Goal: Task Accomplishment & Management: Use online tool/utility

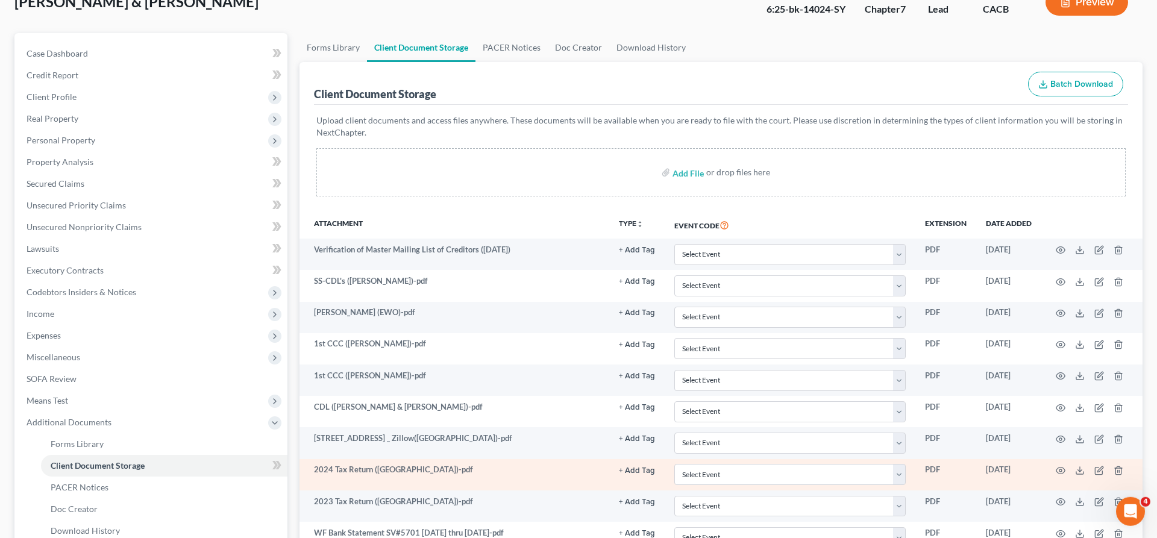
scroll to position [101, 0]
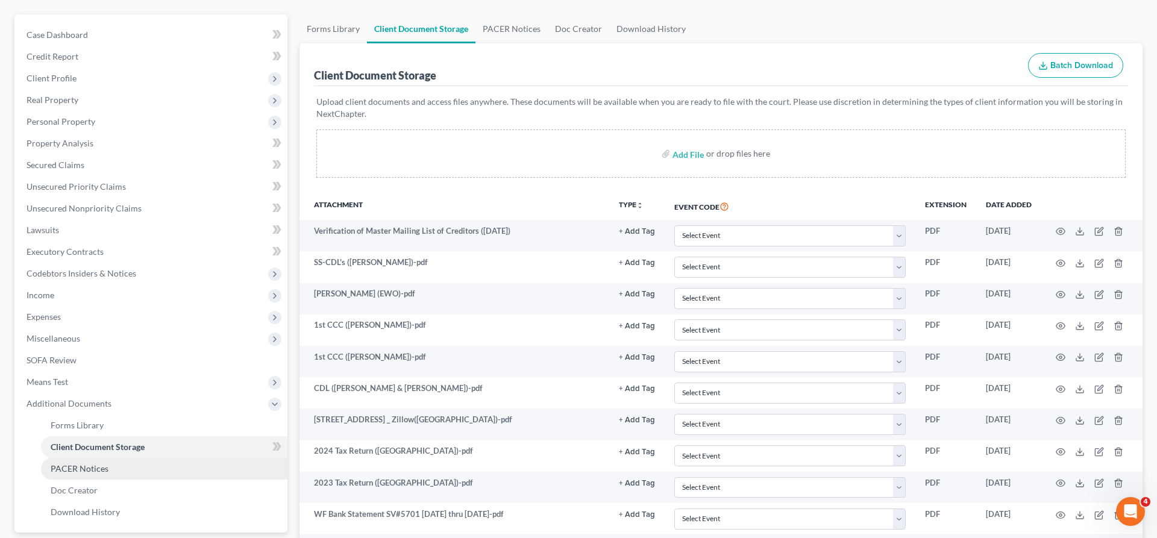
click at [83, 464] on span "PACER Notices" at bounding box center [80, 469] width 58 height 10
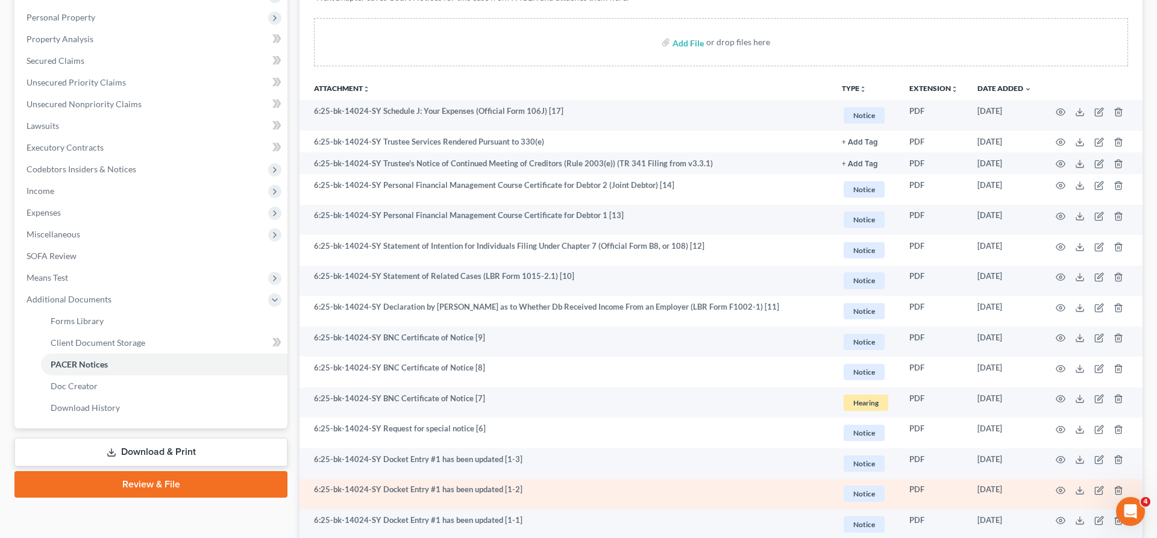
scroll to position [195, 0]
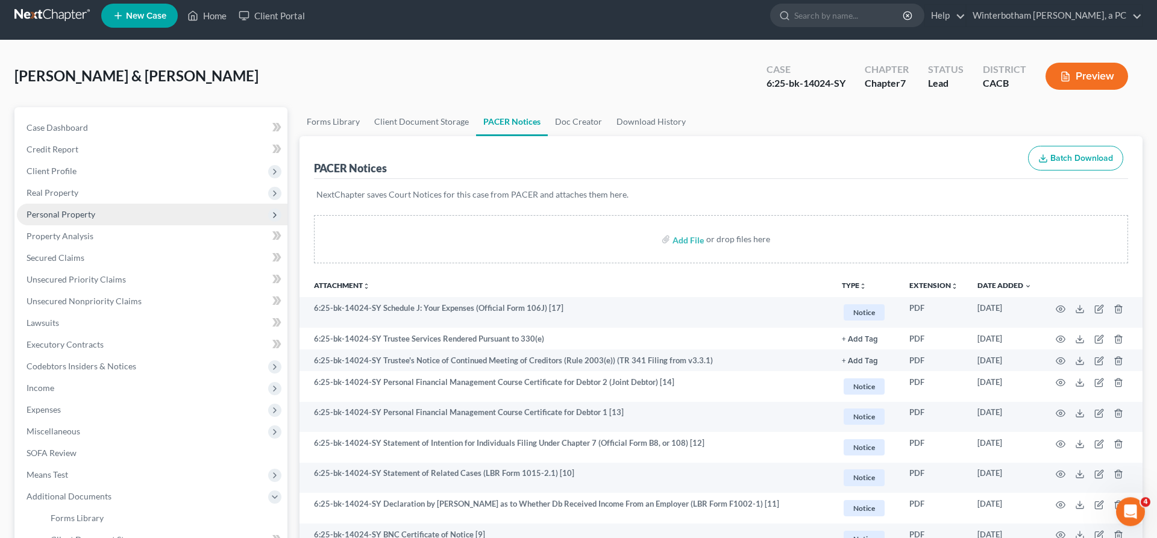
scroll to position [0, 0]
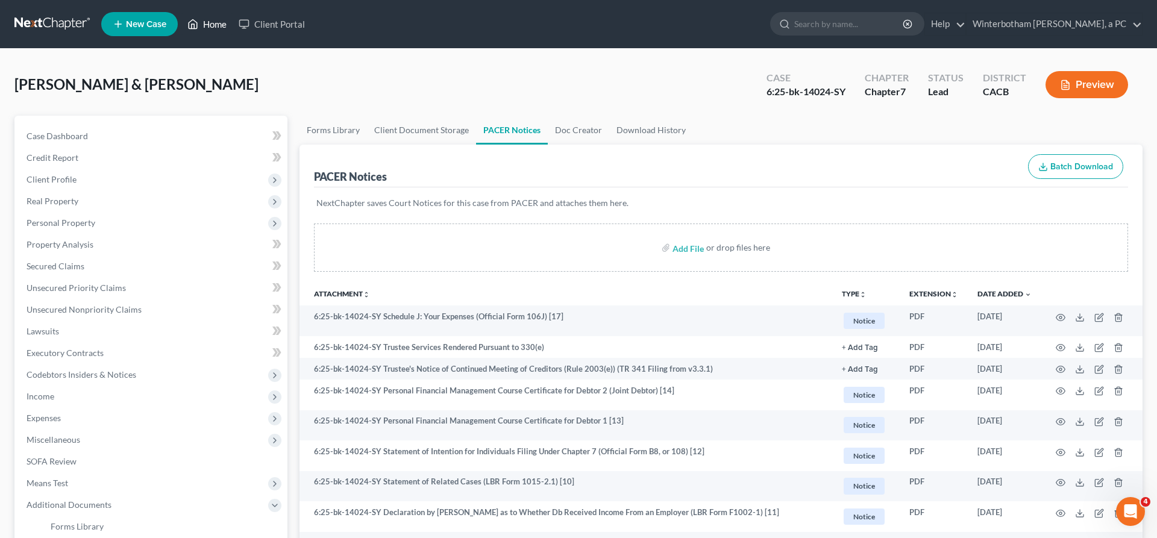
click at [181, 21] on link "Home" at bounding box center [206, 24] width 51 height 22
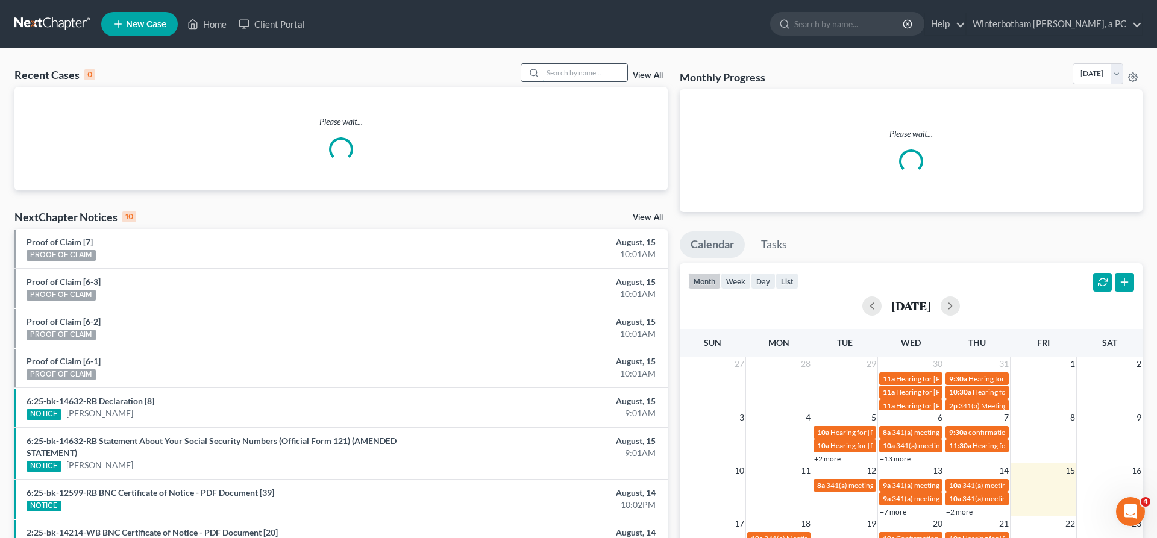
click at [615, 64] on input "search" at bounding box center [585, 72] width 84 height 17
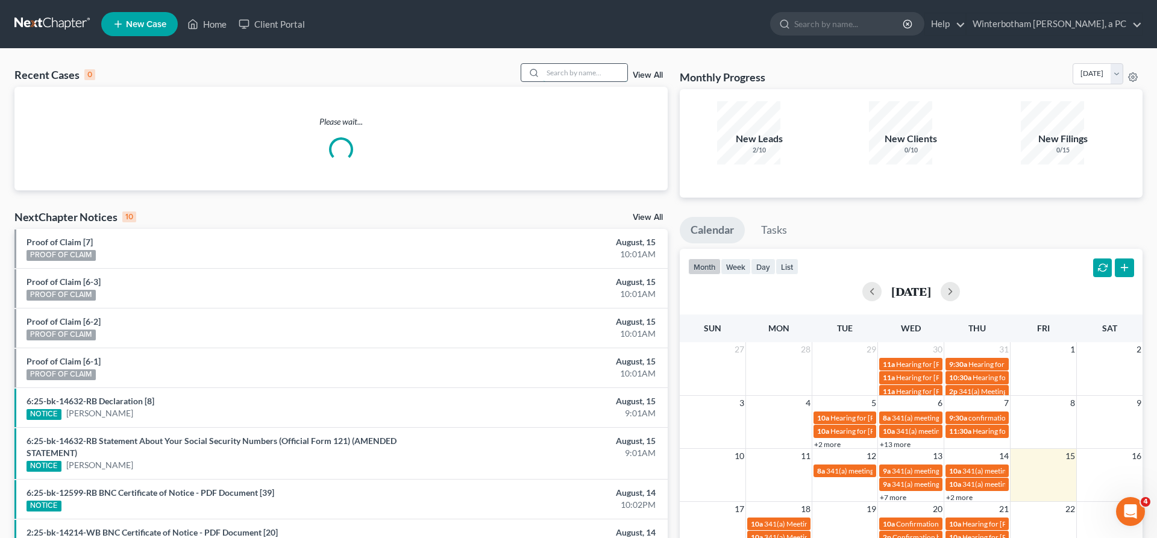
type input "d"
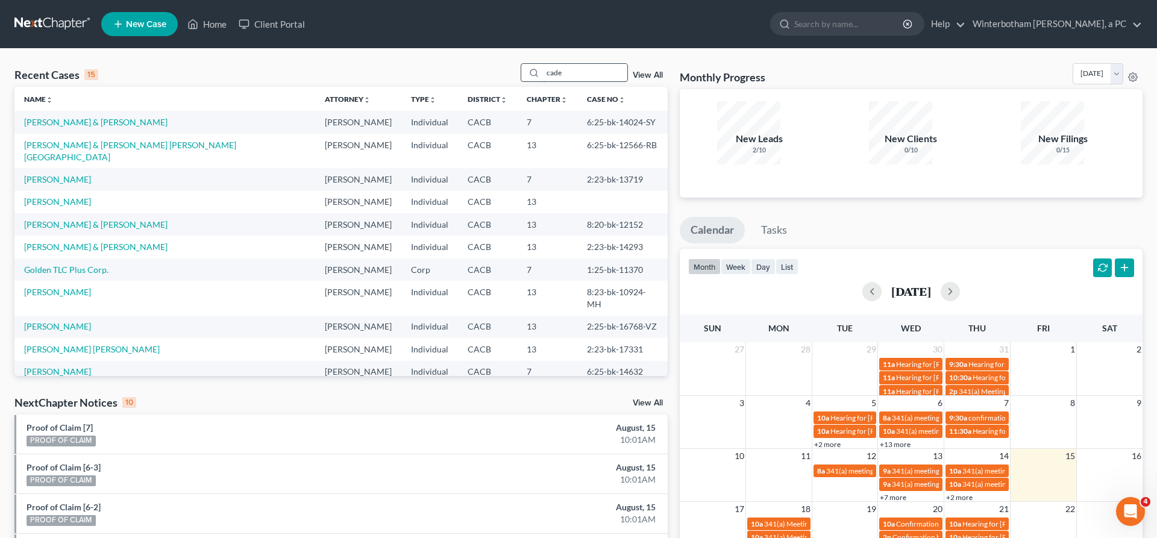
type input "cade"
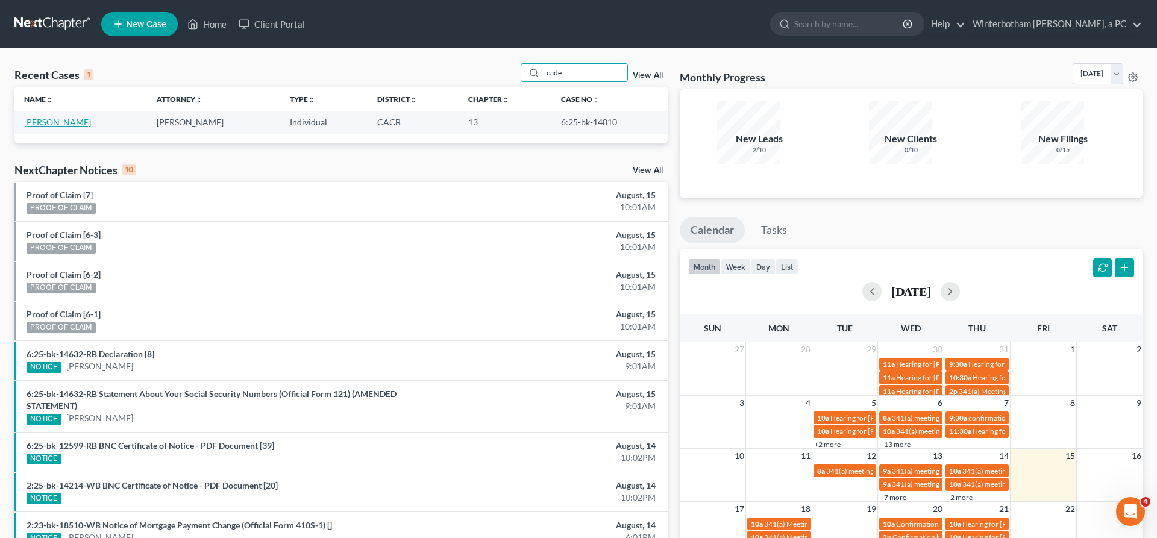
click at [37, 117] on link "[PERSON_NAME]" at bounding box center [57, 122] width 67 height 10
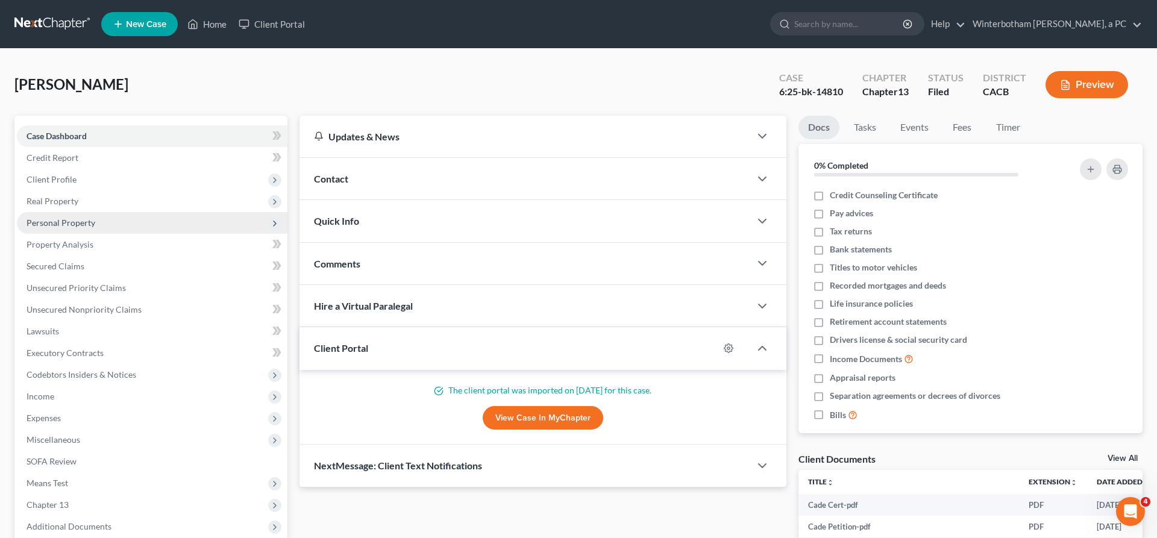
click at [68, 218] on span "Personal Property" at bounding box center [61, 223] width 69 height 10
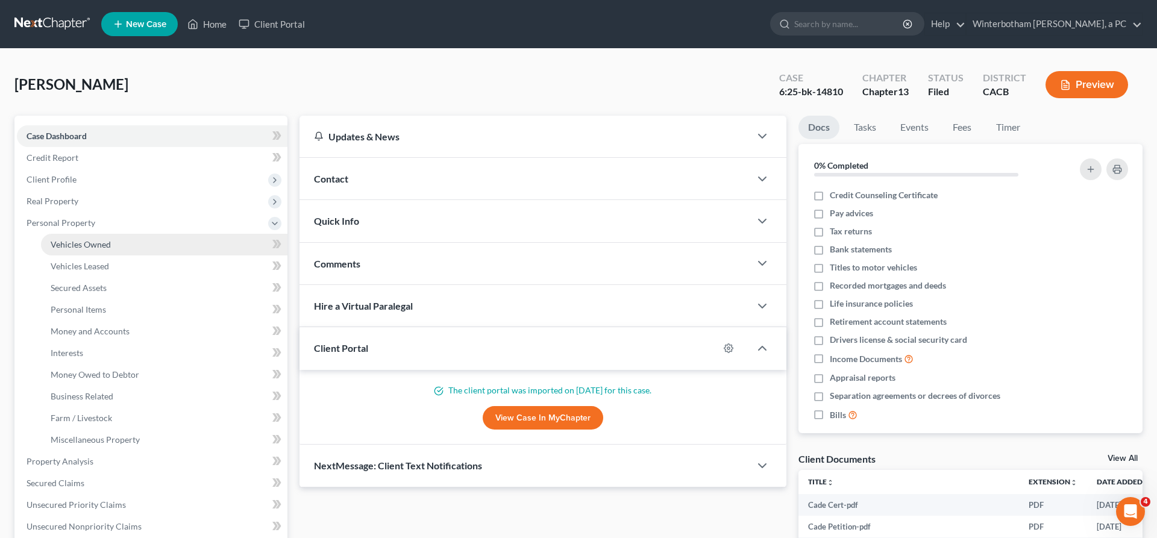
click at [78, 239] on span "Vehicles Owned" at bounding box center [81, 244] width 60 height 10
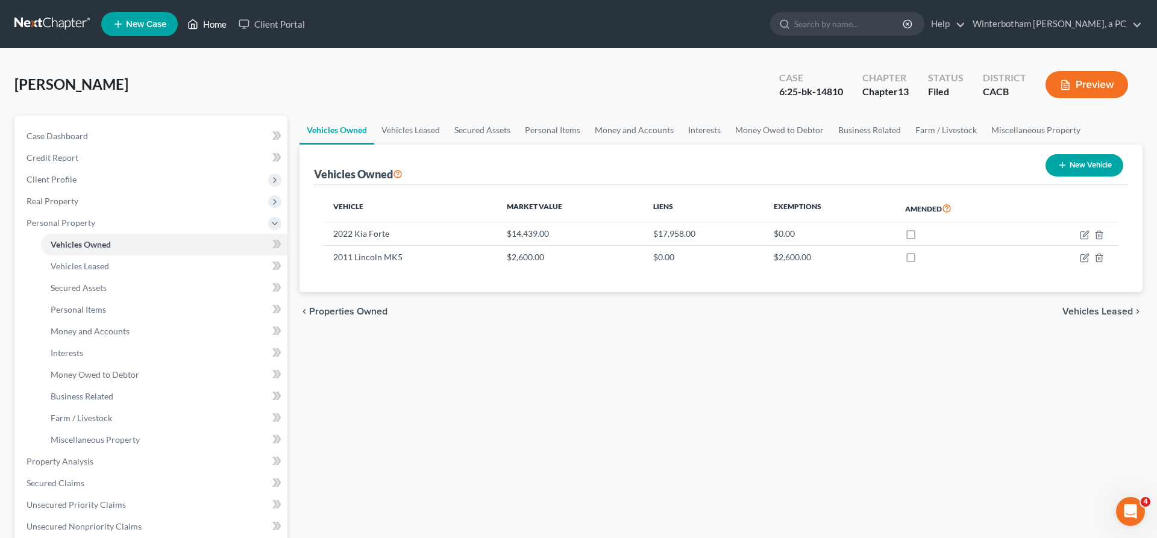
click at [181, 17] on link "Home" at bounding box center [206, 24] width 51 height 22
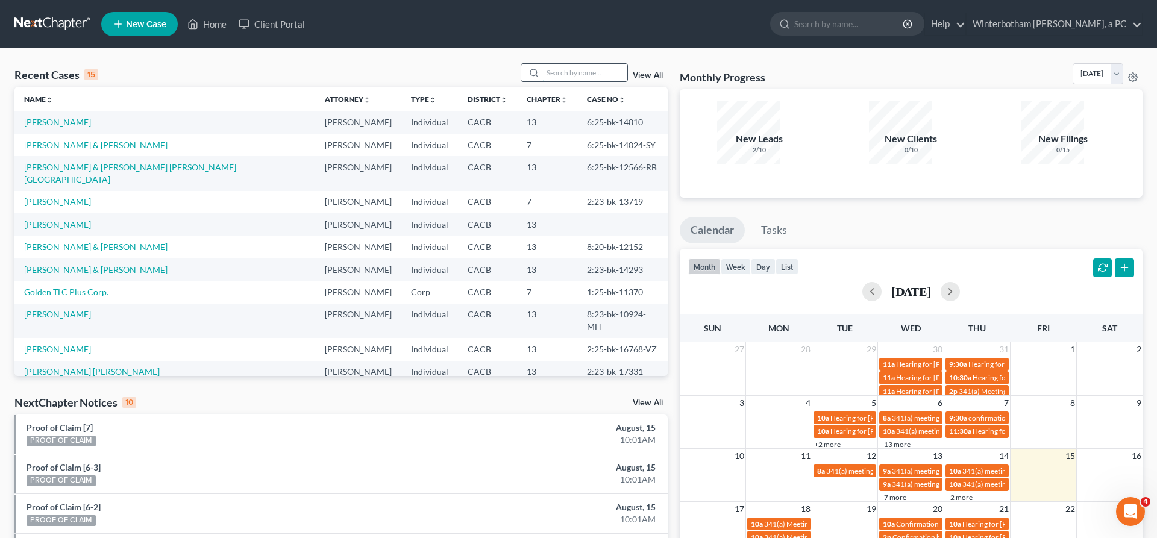
click at [597, 64] on input "search" at bounding box center [585, 72] width 84 height 17
type input "[PERSON_NAME]"
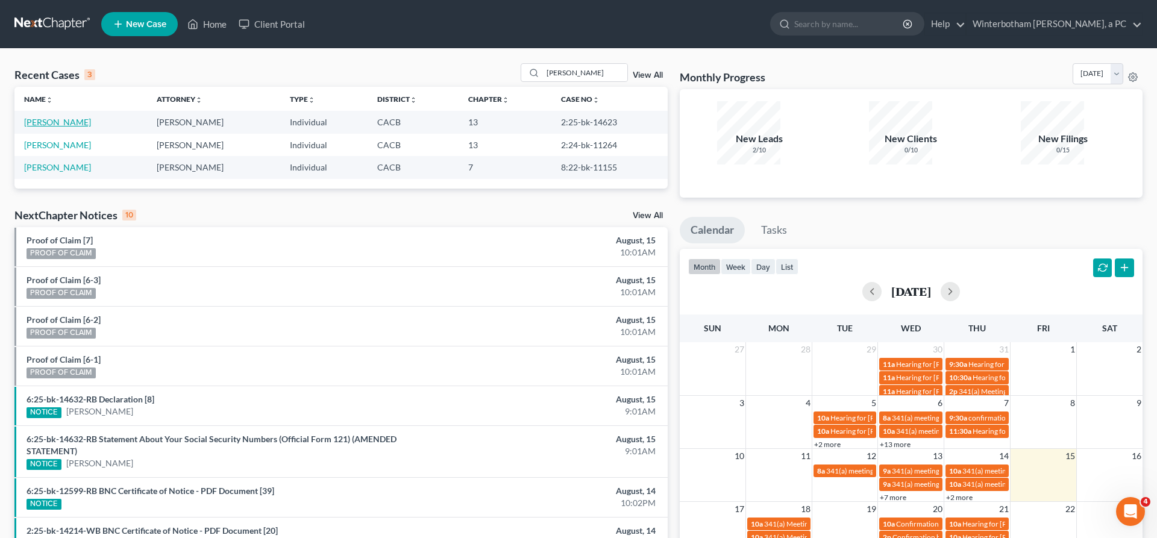
click at [49, 117] on link "[PERSON_NAME]" at bounding box center [57, 122] width 67 height 10
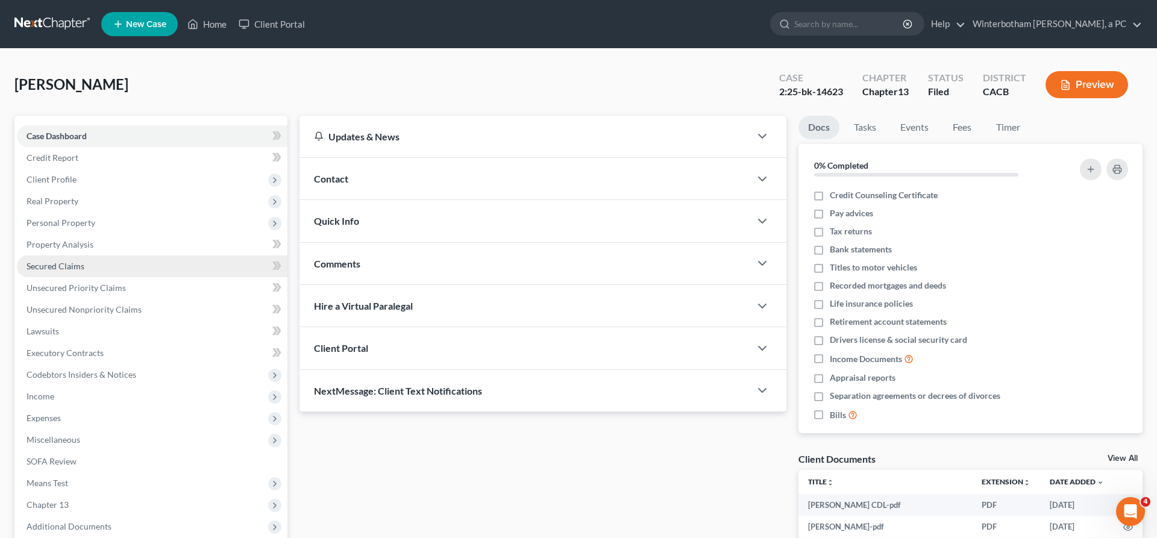
click at [57, 261] on span "Secured Claims" at bounding box center [56, 266] width 58 height 10
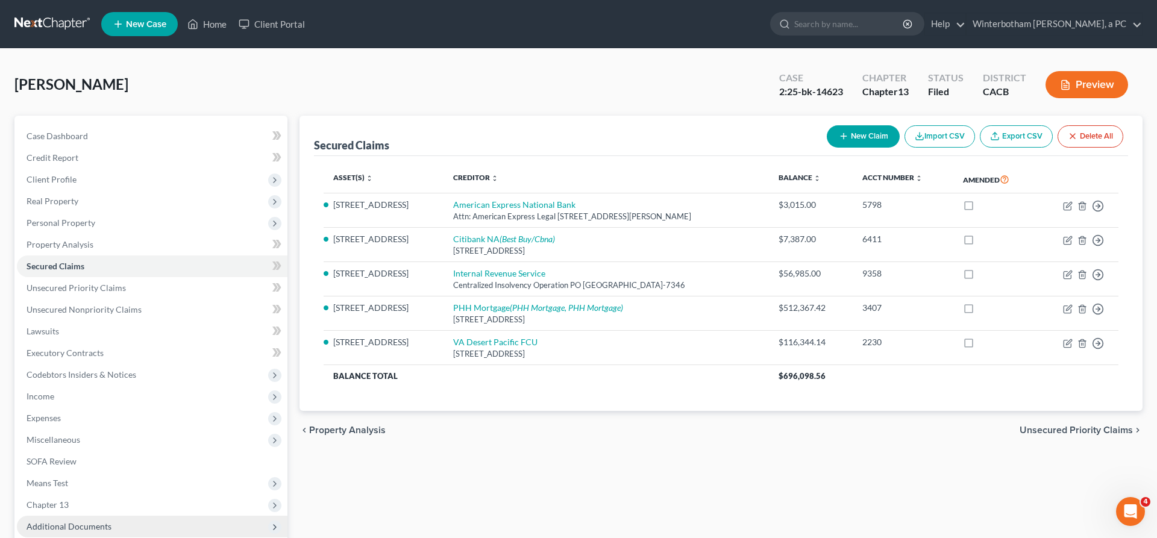
click at [95, 516] on span "Additional Documents" at bounding box center [152, 527] width 271 height 22
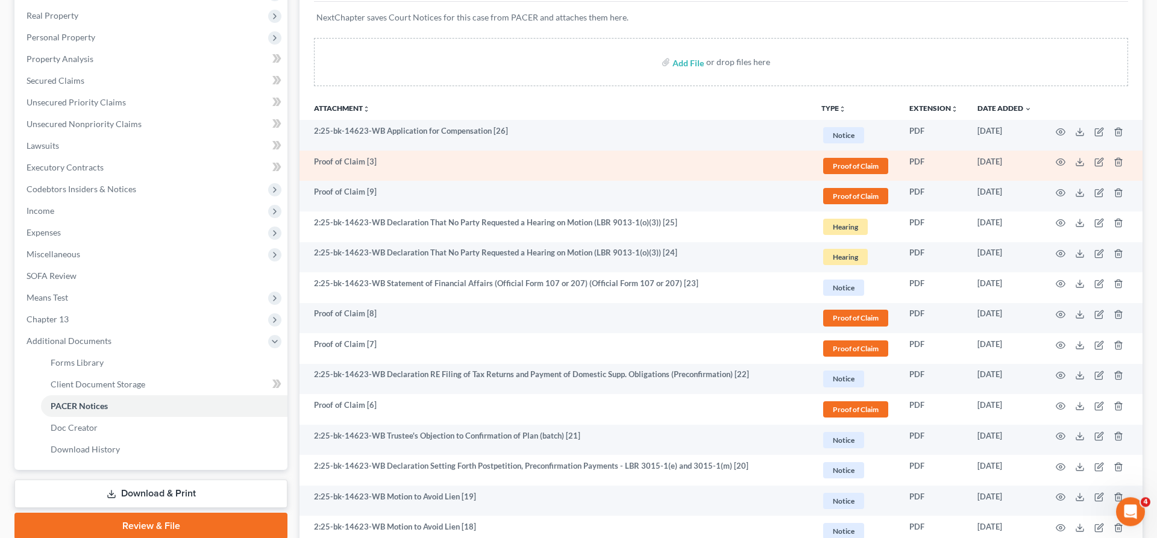
scroll to position [203, 0]
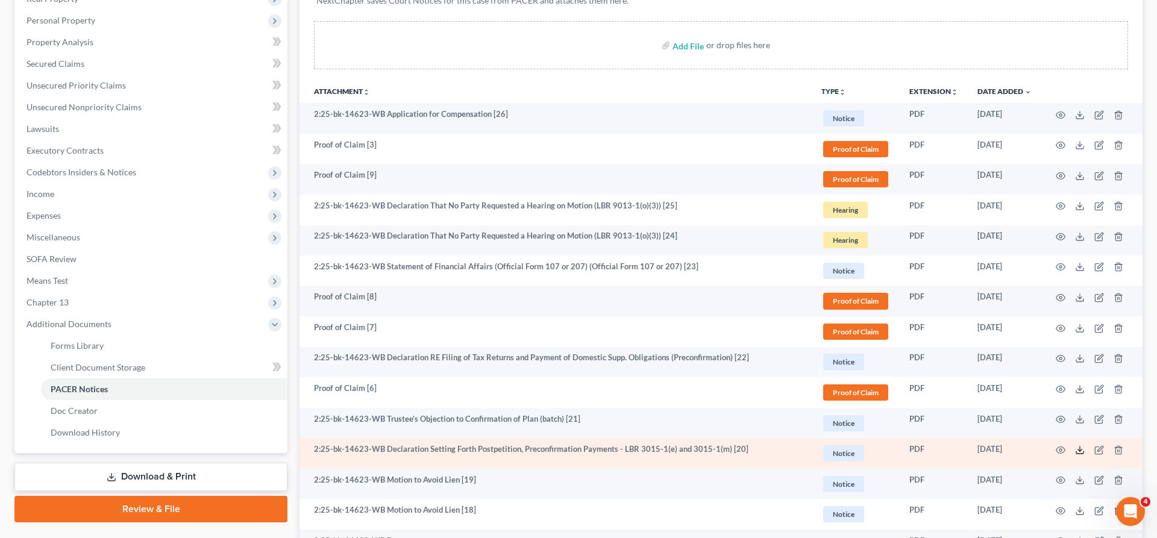
click at [1085, 445] on icon at bounding box center [1080, 450] width 10 height 10
